Goal: Task Accomplishment & Management: Complete application form

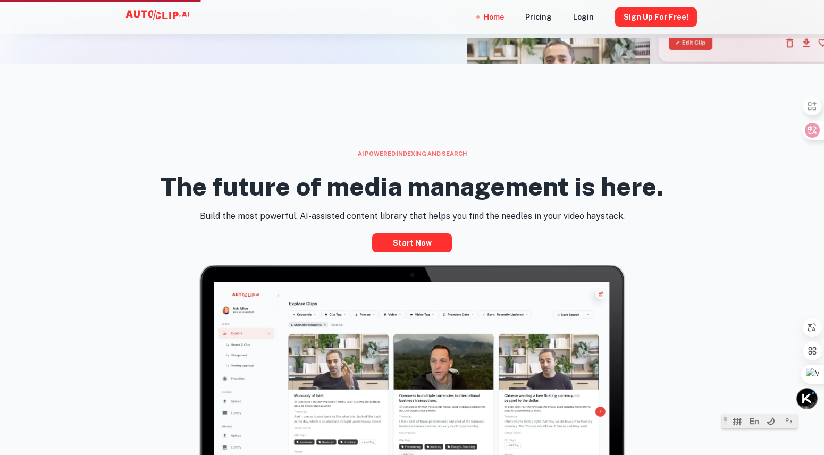
scroll to position [396, 0]
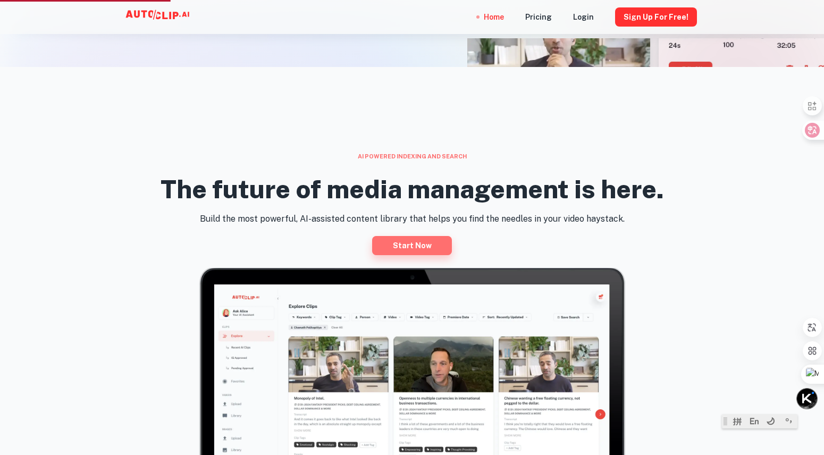
drag, startPoint x: 430, startPoint y: 242, endPoint x: 448, endPoint y: 243, distance: 17.6
click at [430, 242] on link "Start now" at bounding box center [412, 245] width 80 height 19
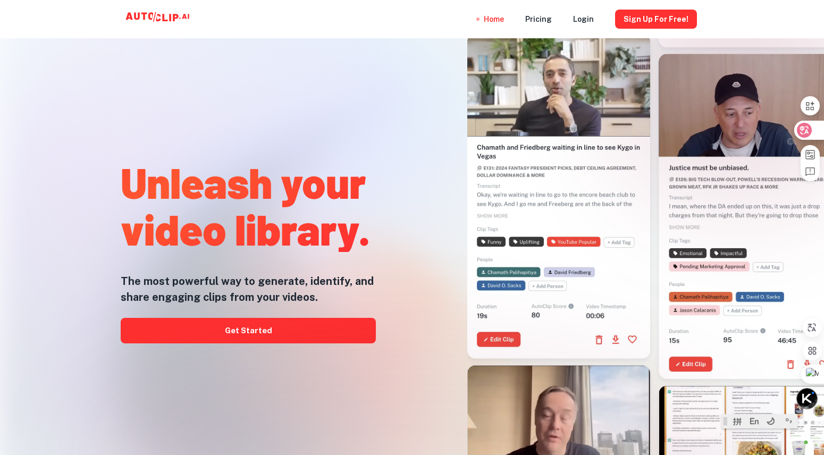
drag, startPoint x: 805, startPoint y: 130, endPoint x: 775, endPoint y: 137, distance: 30.2
click at [805, 130] on icon at bounding box center [804, 130] width 11 height 11
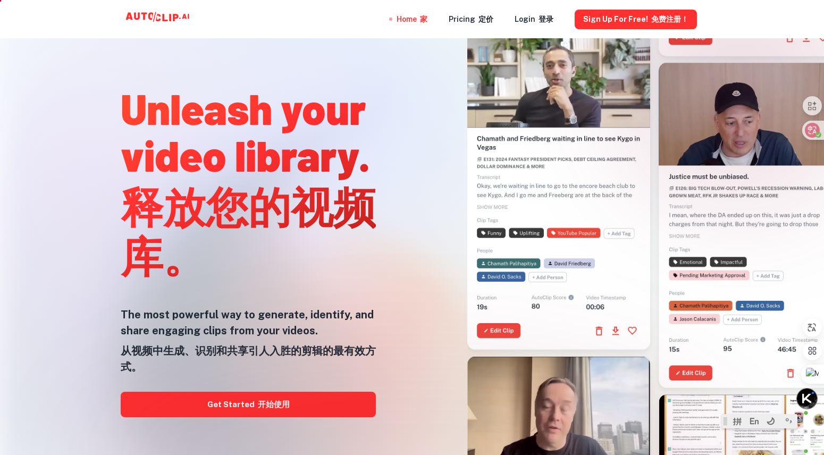
scroll to position [36, 0]
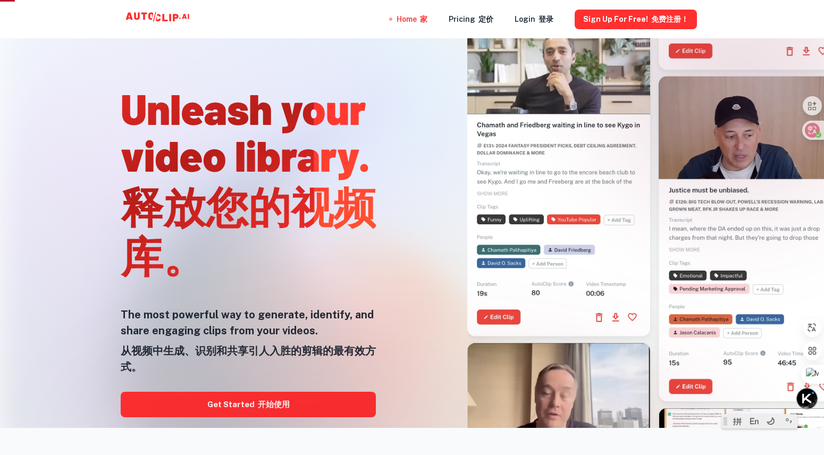
drag, startPoint x: 327, startPoint y: 404, endPoint x: 320, endPoint y: 404, distance: 6.9
click at [327, 404] on div at bounding box center [411, 455] width 659 height 213
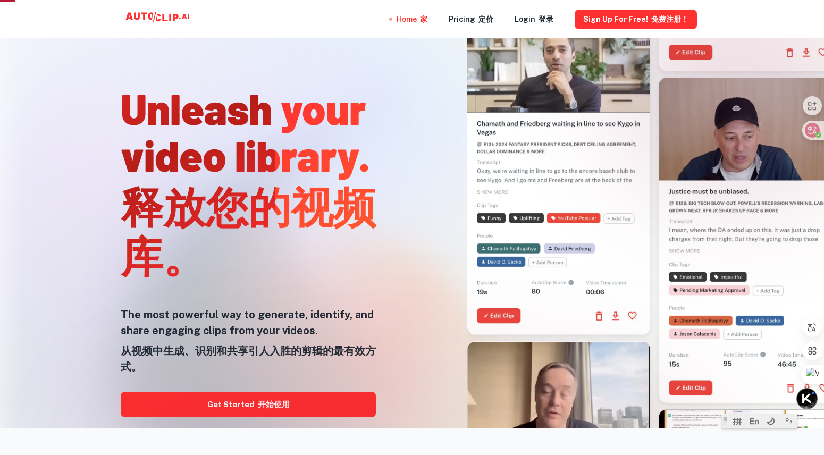
click at [309, 403] on div at bounding box center [411, 455] width 659 height 213
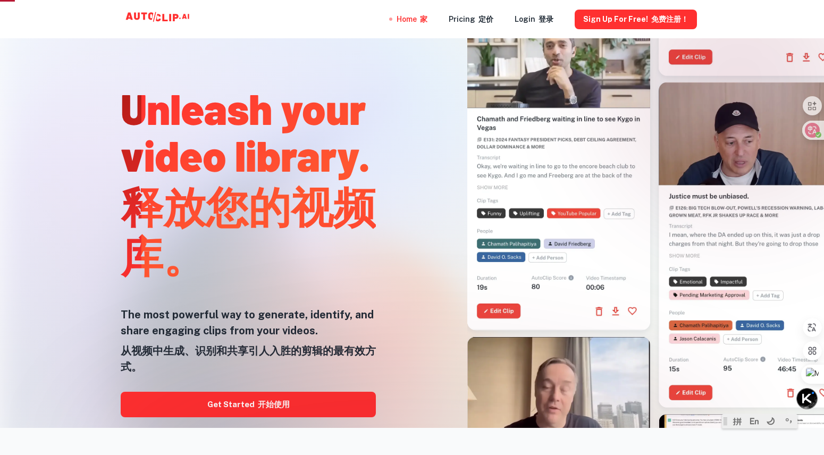
click at [264, 405] on div at bounding box center [411, 455] width 659 height 213
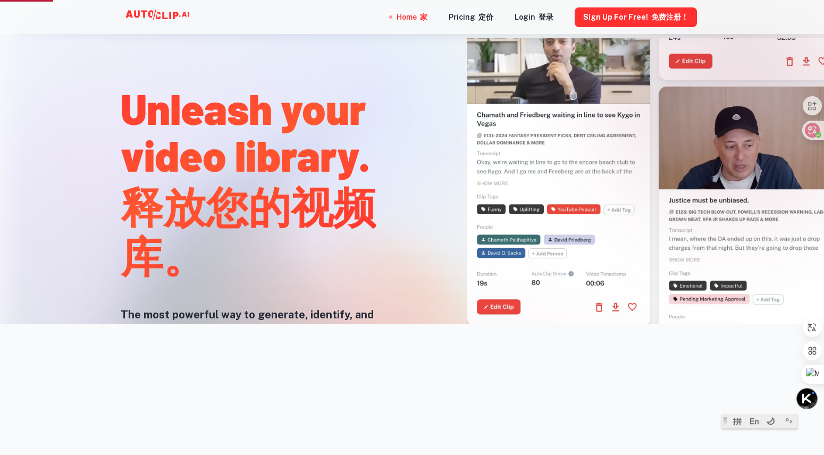
scroll to position [140, 0]
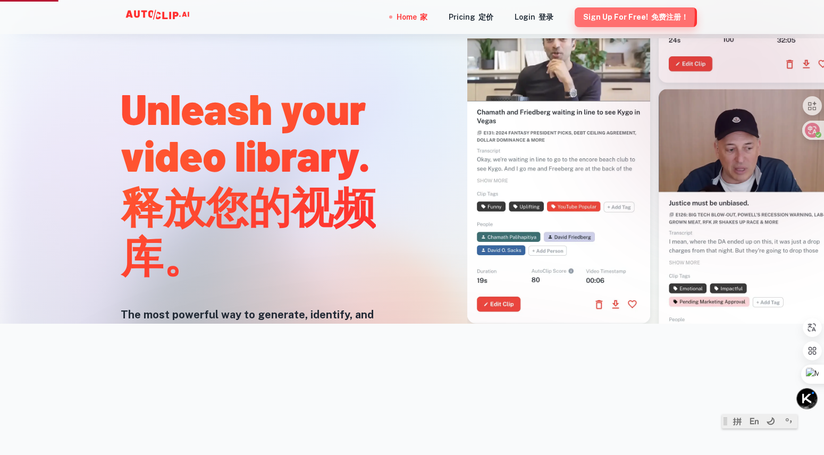
click at [629, 15] on button "Sign Up for free! 免费注册！" at bounding box center [635, 17] width 122 height 20
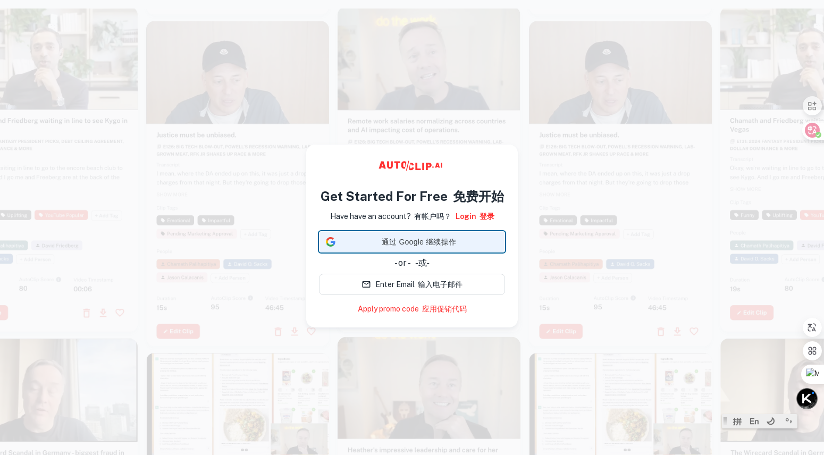
click at [451, 240] on span "通过 Google 继续操作" at bounding box center [419, 241] width 158 height 11
